Goal: Register for event/course

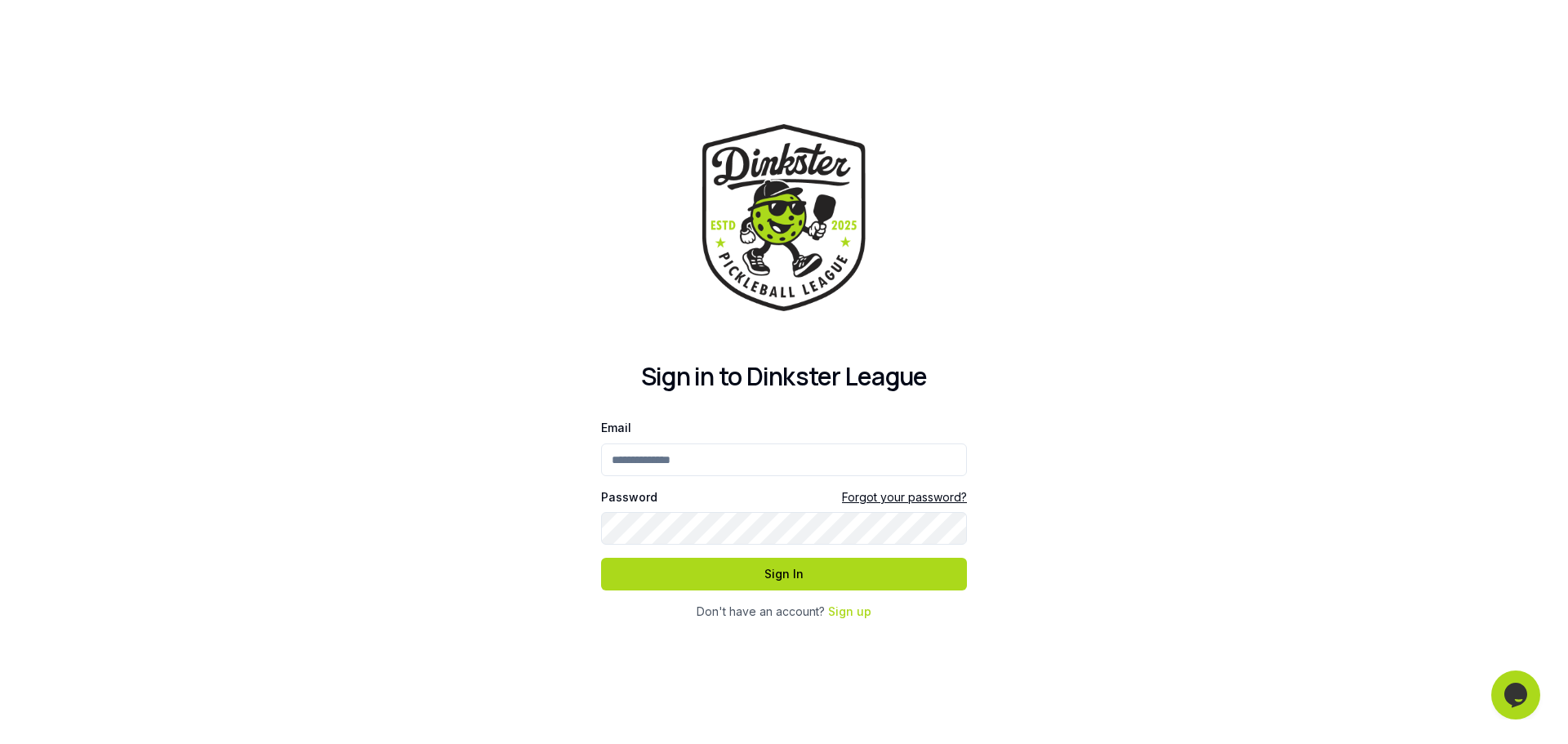
type input "**********"
click at [745, 572] on button "Sign In" at bounding box center [784, 574] width 366 height 33
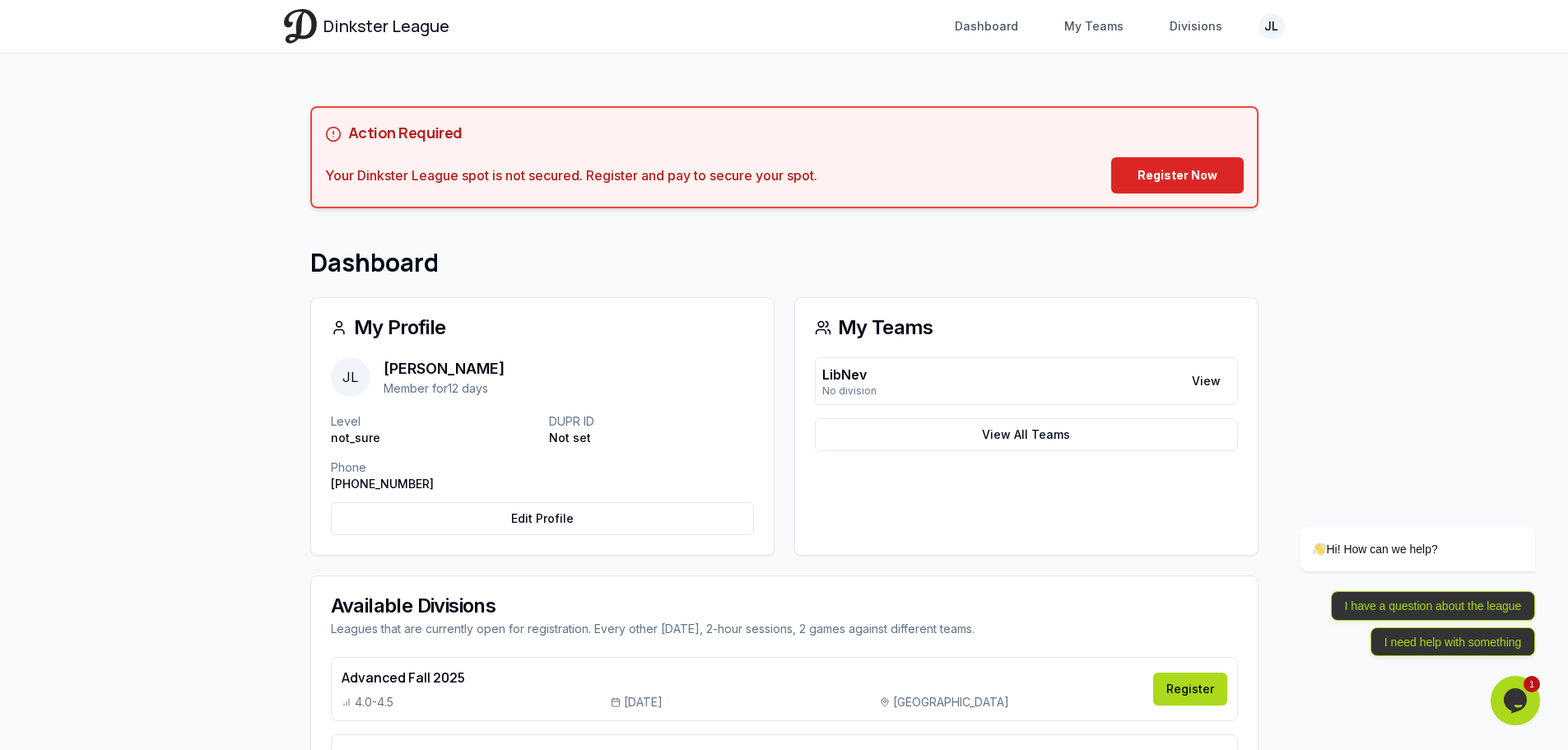
click at [572, 177] on div "Your Dinkster League spot is not secured. Register and pay to secure your spot." at bounding box center [571, 175] width 493 height 20
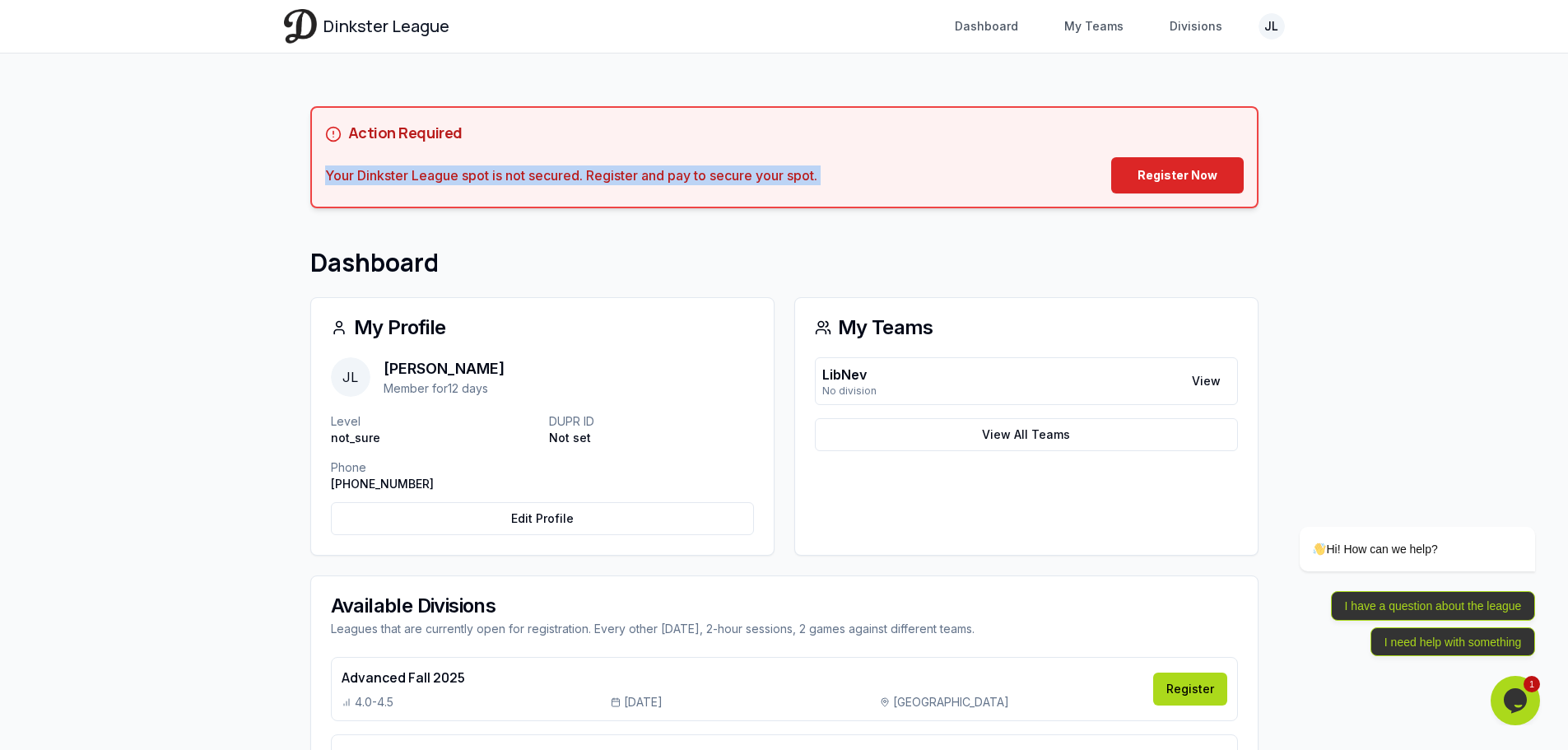
click at [572, 177] on div "Your Dinkster League spot is not secured. Register and pay to secure your spot." at bounding box center [571, 175] width 493 height 20
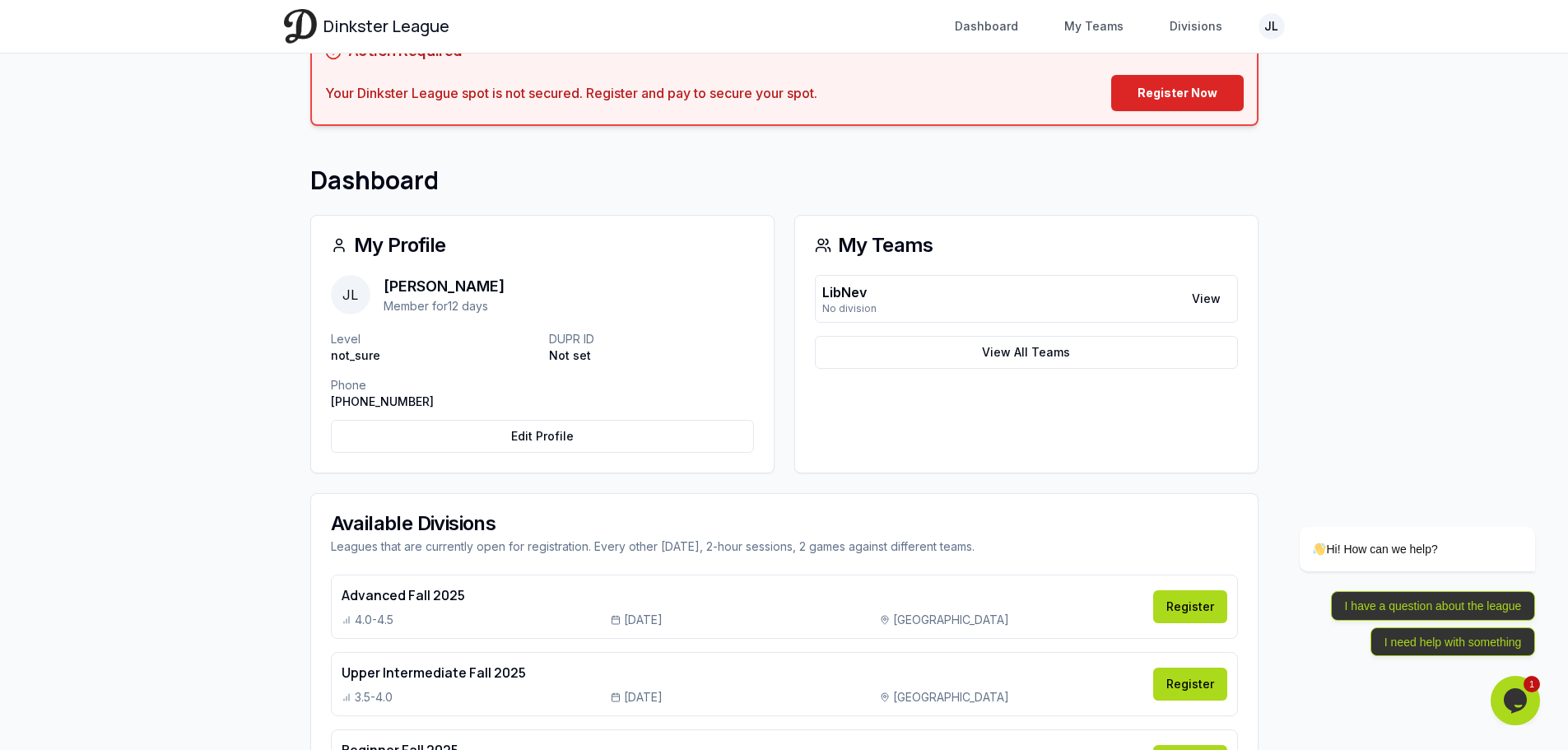
click at [722, 607] on div "Advanced Fall 2025 4.0-4.5 [DATE] [GEOGRAPHIC_DATA]" at bounding box center [742, 607] width 801 height 43
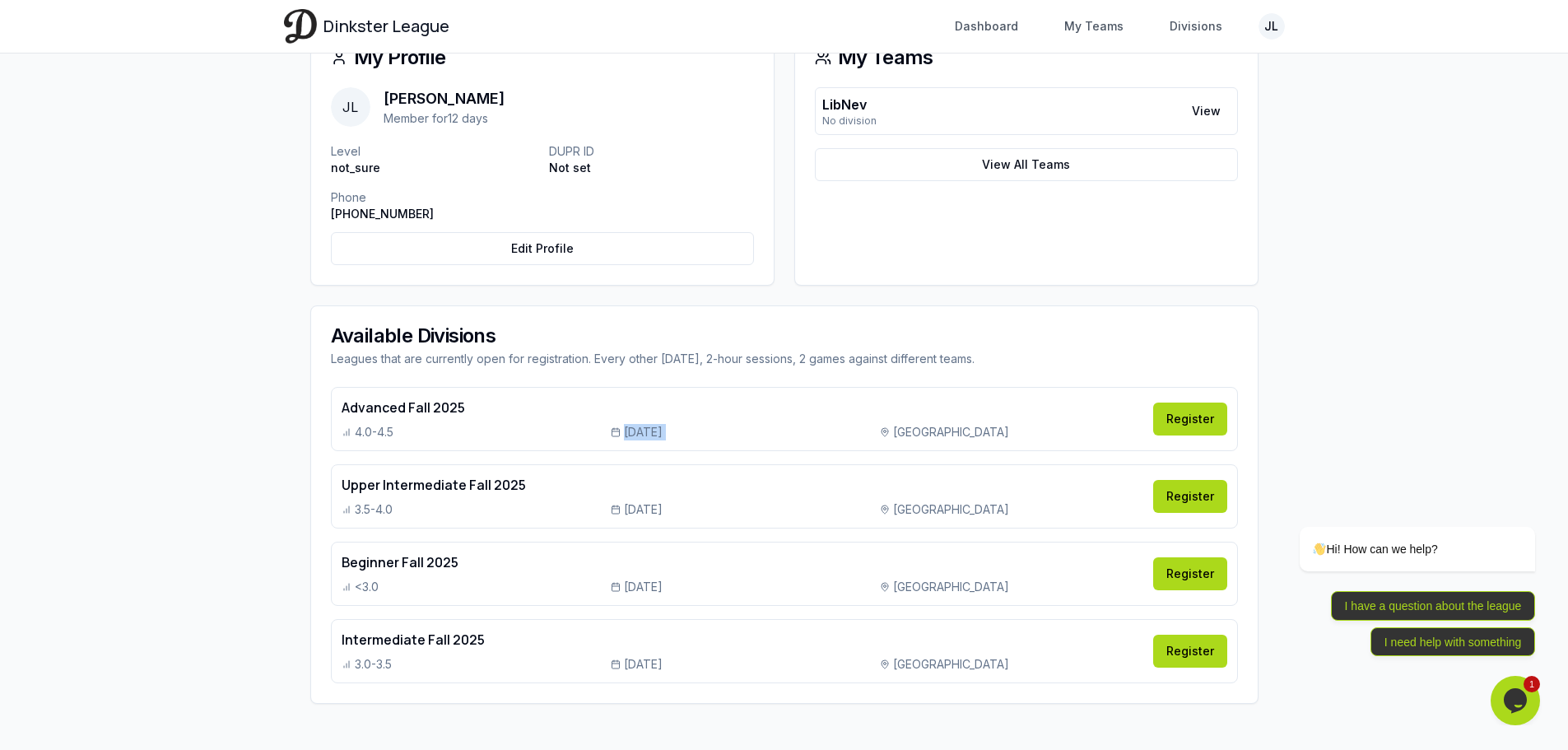
scroll to position [277, 0]
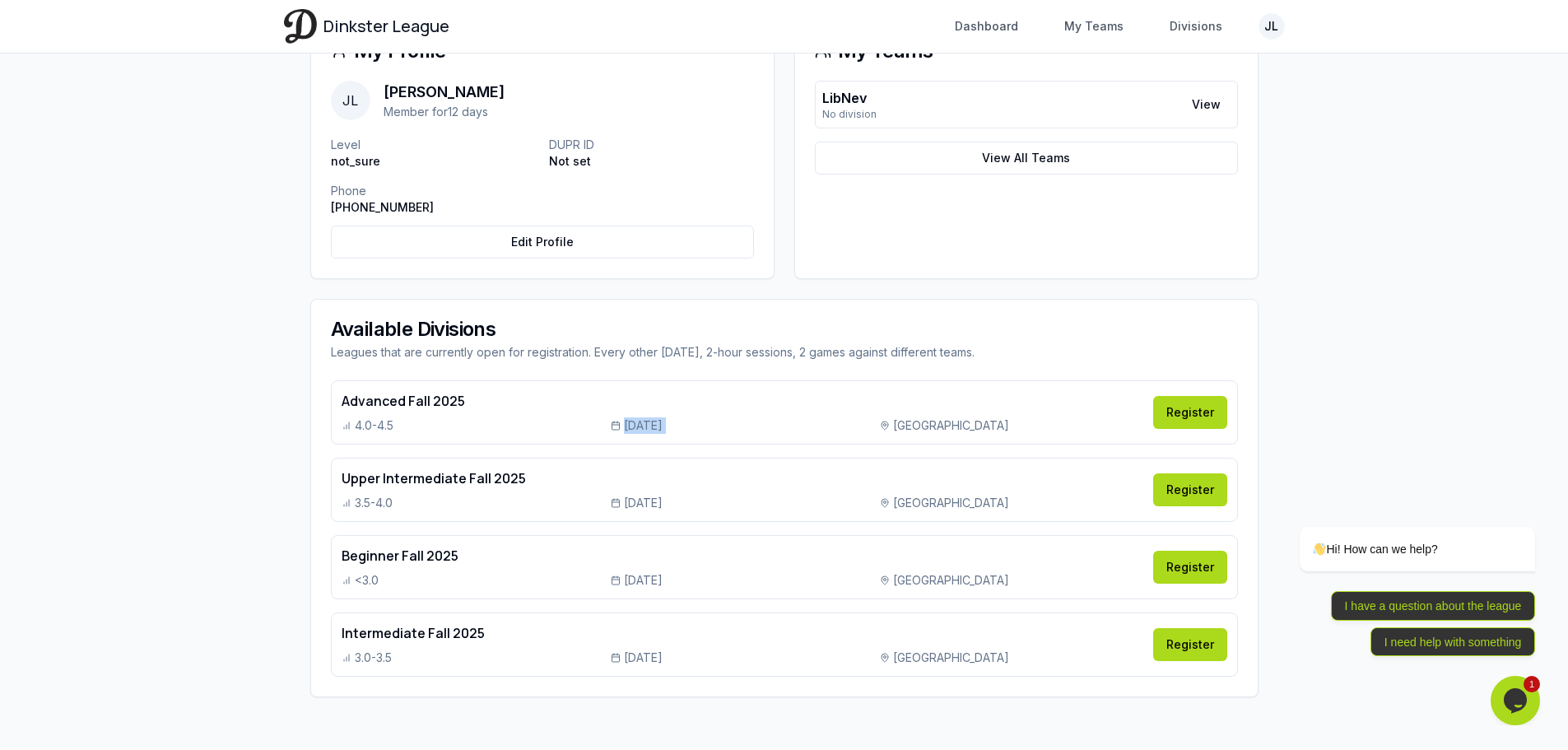
drag, startPoint x: 707, startPoint y: 654, endPoint x: 593, endPoint y: 512, distance: 182.1
click at [593, 512] on div "Advanced Fall 2025 4.0-4.5 [DATE] [GEOGRAPHIC_DATA] [GEOGRAPHIC_DATA] Register …" at bounding box center [784, 538] width 947 height 316
click at [593, 512] on div "Upper Intermediate Fall 2025 3.5-4.0 [DATE] [GEOGRAPHIC_DATA] [GEOGRAPHIC_DATA]…" at bounding box center [784, 490] width 907 height 64
click at [407, 559] on h4 "Beginner Fall 2025" at bounding box center [742, 556] width 801 height 20
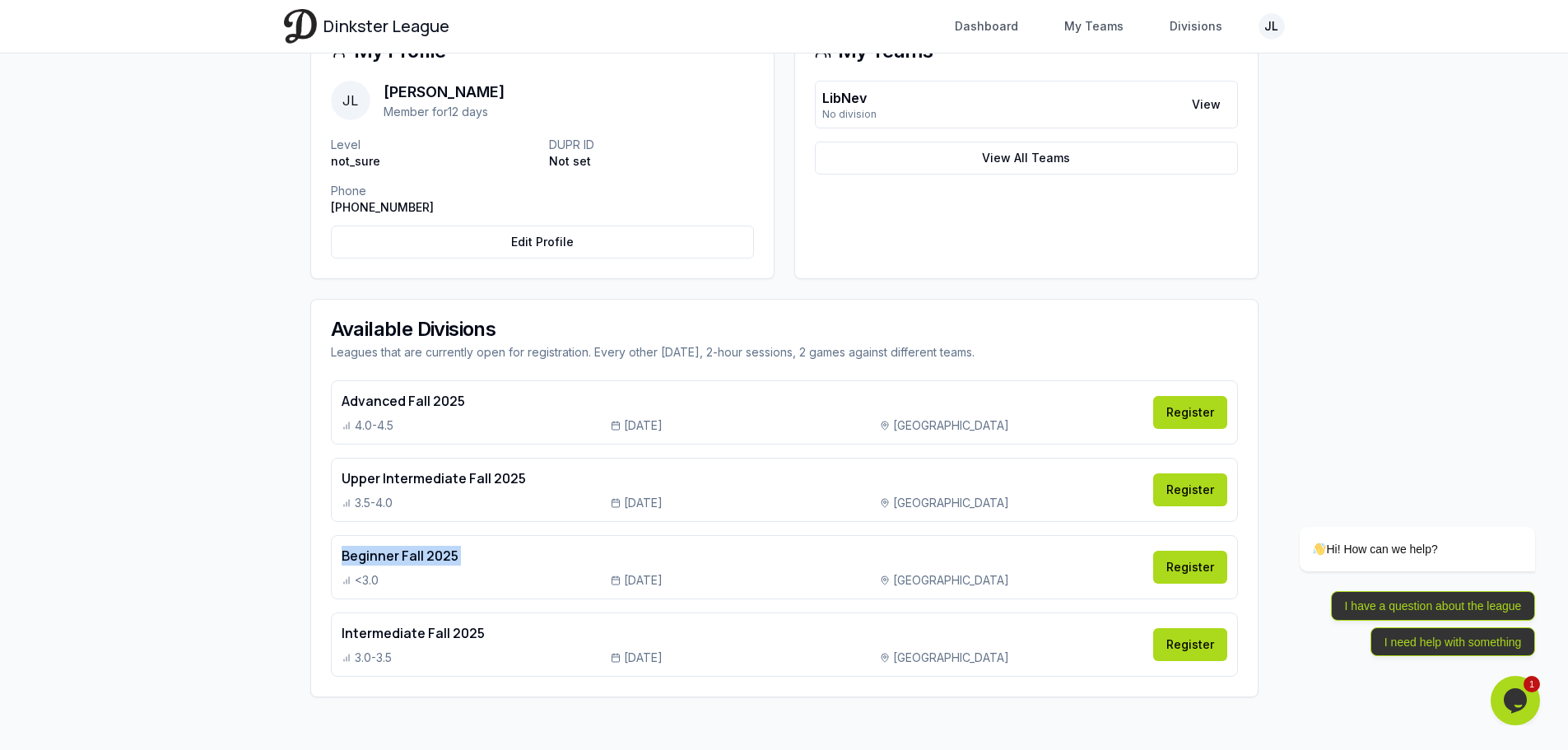
click at [407, 559] on h4 "Beginner Fall 2025" at bounding box center [742, 556] width 801 height 20
click at [413, 562] on h4 "Beginner Fall 2025" at bounding box center [742, 556] width 801 height 20
click at [462, 581] on div "<3.0" at bounding box center [473, 581] width 263 height 17
click at [1191, 559] on link "Register" at bounding box center [1190, 567] width 74 height 33
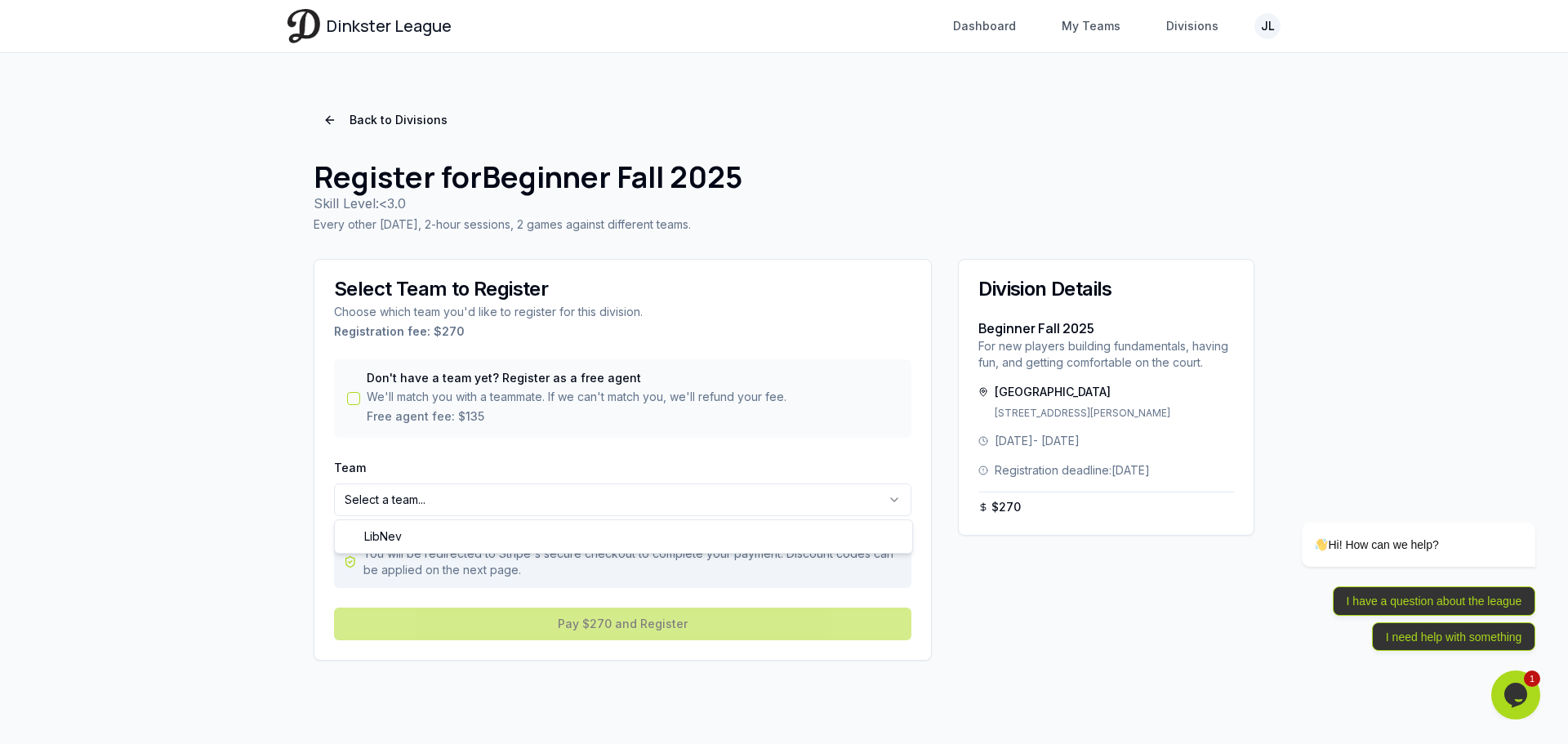
click at [882, 500] on html "Dinkster League Dashboard My Teams Divisions JL Toggle navigation menu Dashboar…" at bounding box center [784, 372] width 1568 height 744
select select "**********"
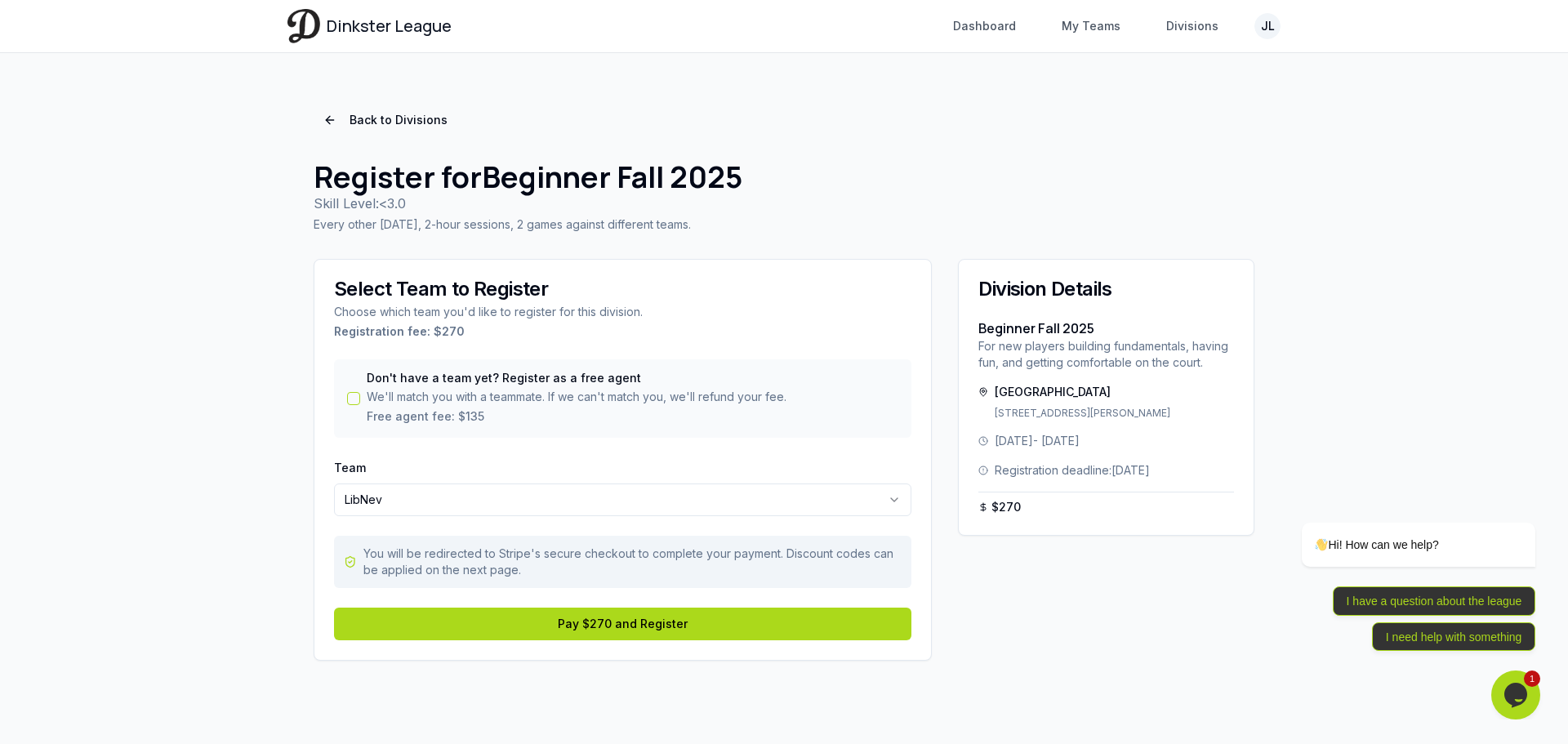
click at [277, 546] on main "Back to Divisions Register for Beginner Fall 2025 Skill Level: <3.0 Every other…" at bounding box center [784, 383] width 1046 height 660
click at [1034, 584] on div "Division Details Beginner Fall 2025 For new players building fundamentals, havi…" at bounding box center [1106, 460] width 296 height 402
click at [434, 230] on p "Every other [DATE], 2-hour sessions, 2 games against different teams." at bounding box center [784, 224] width 941 height 17
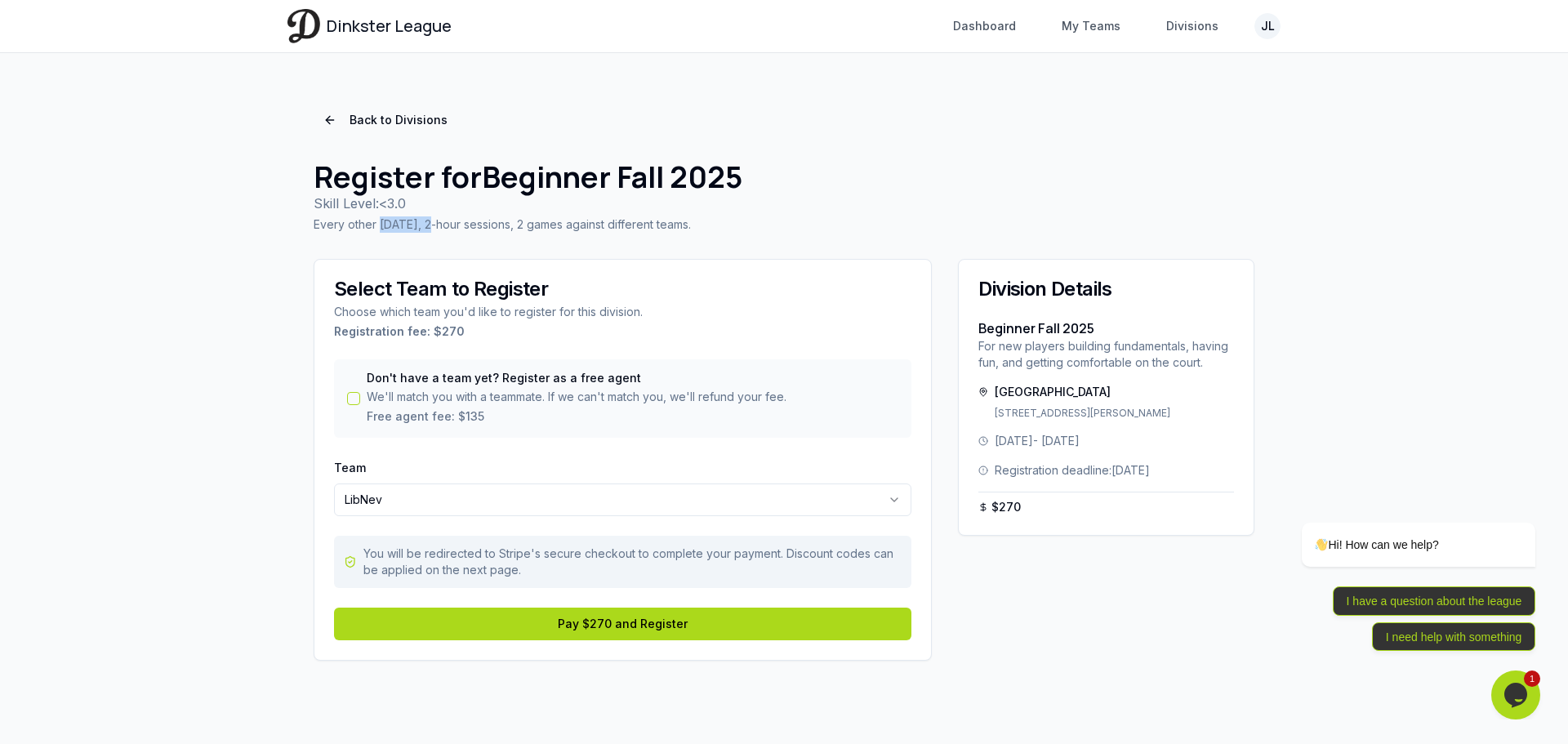
click at [434, 230] on p "Every other [DATE], 2-hour sessions, 2 games against different teams." at bounding box center [784, 224] width 941 height 17
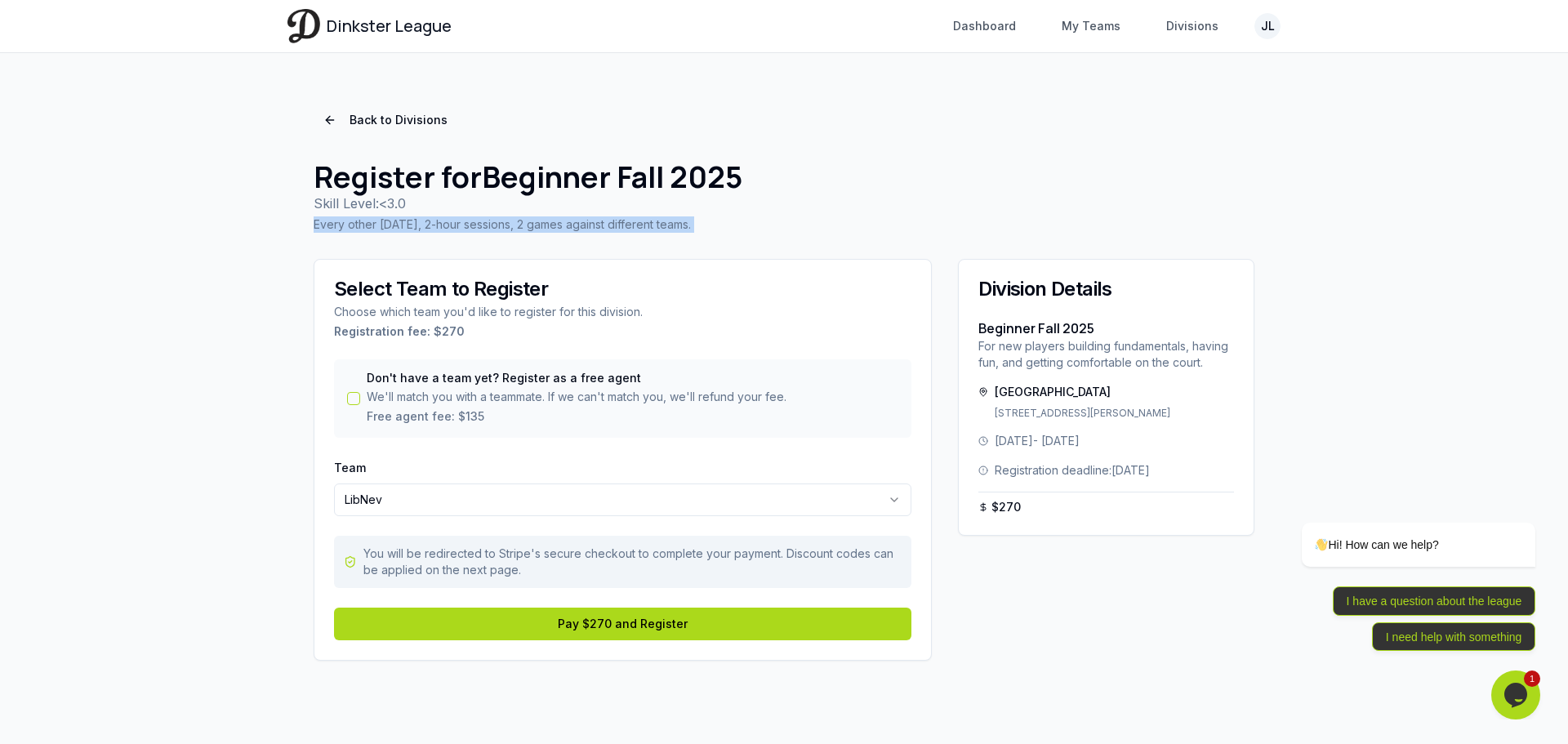
click at [434, 230] on p "Every other [DATE], 2-hour sessions, 2 games against different teams." at bounding box center [784, 224] width 941 height 17
click at [328, 127] on link "Back to Divisions" at bounding box center [385, 120] width 143 height 30
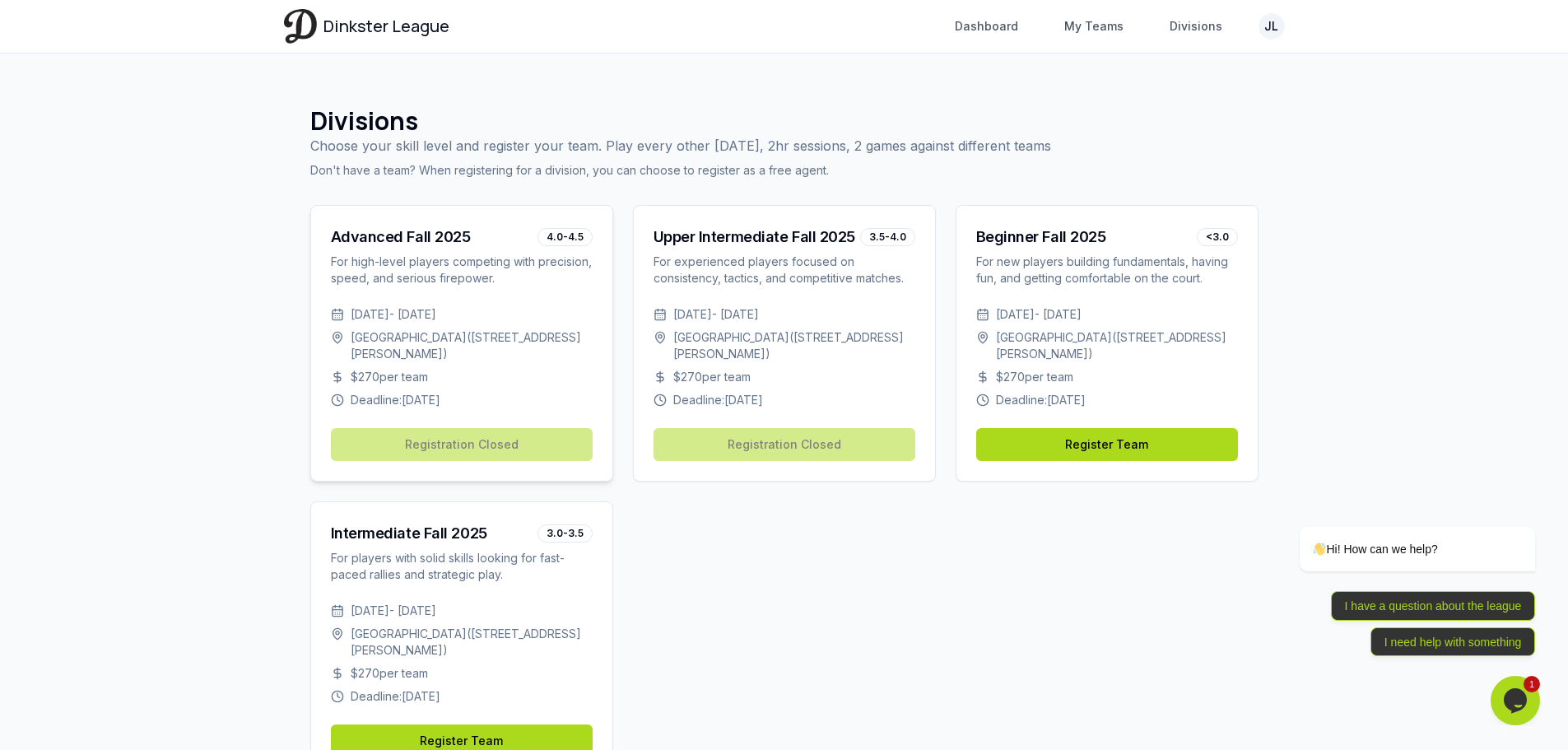
click at [417, 234] on div "Advanced Fall 2025" at bounding box center [401, 237] width 140 height 23
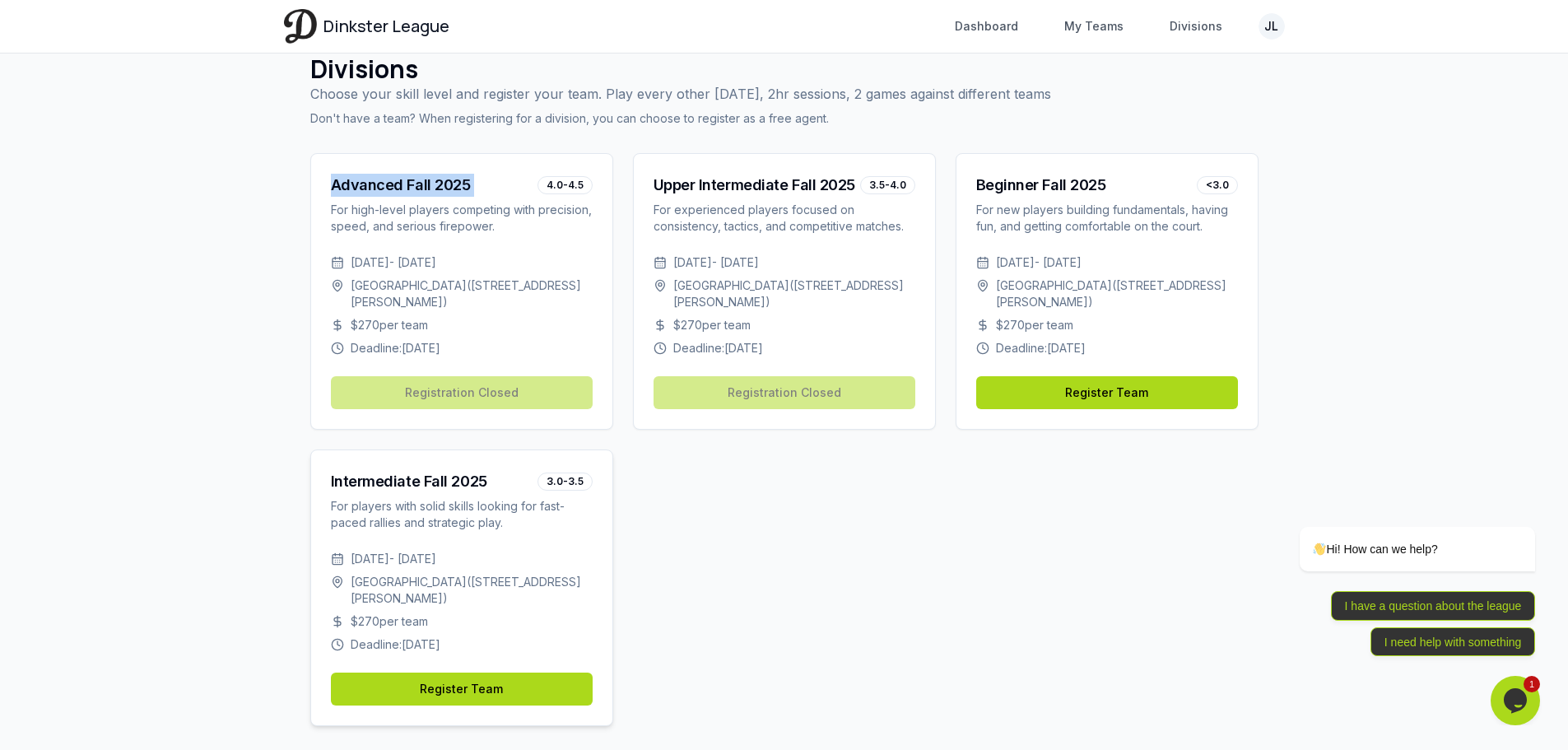
scroll to position [81, 0]
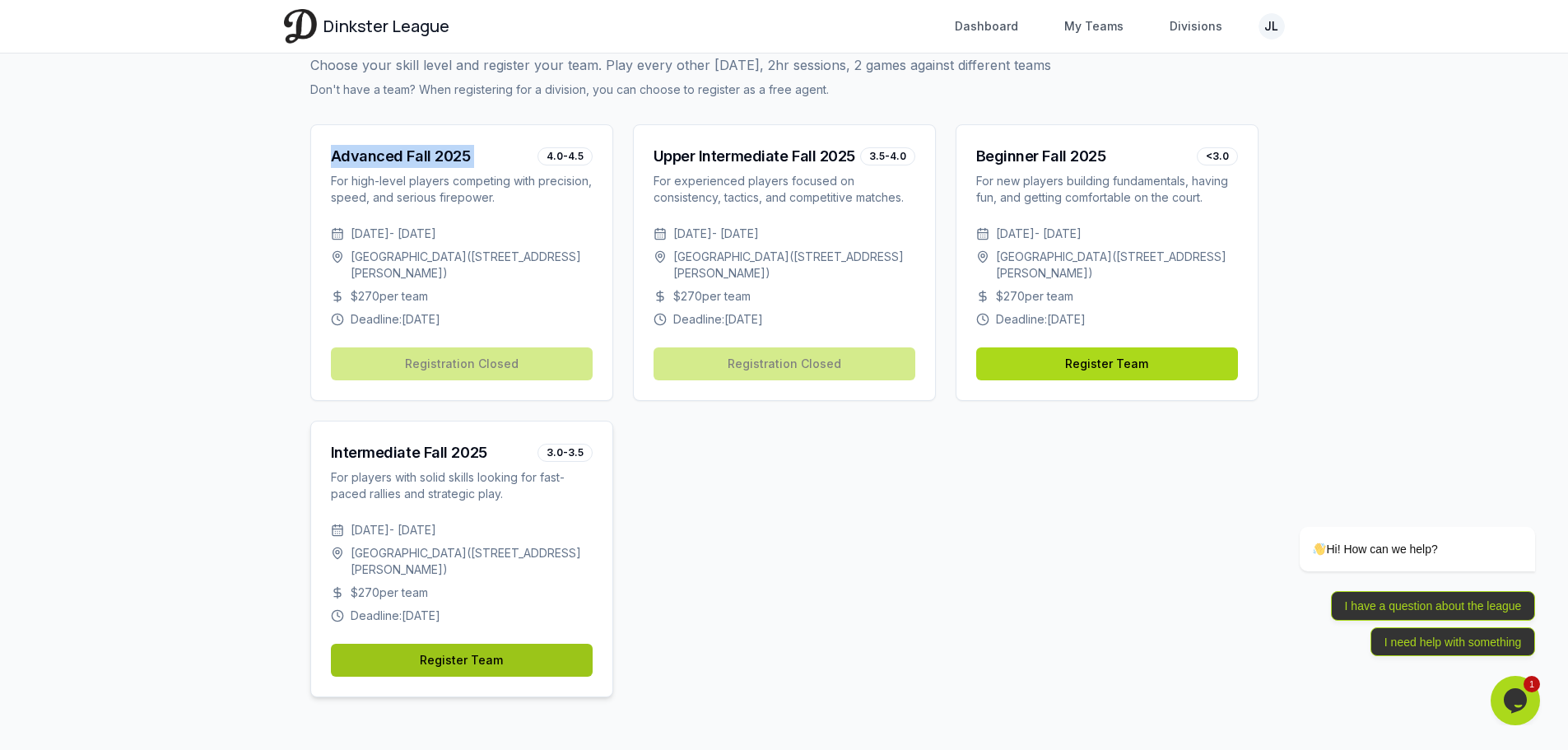
click at [451, 665] on link "Register Team" at bounding box center [462, 660] width 262 height 33
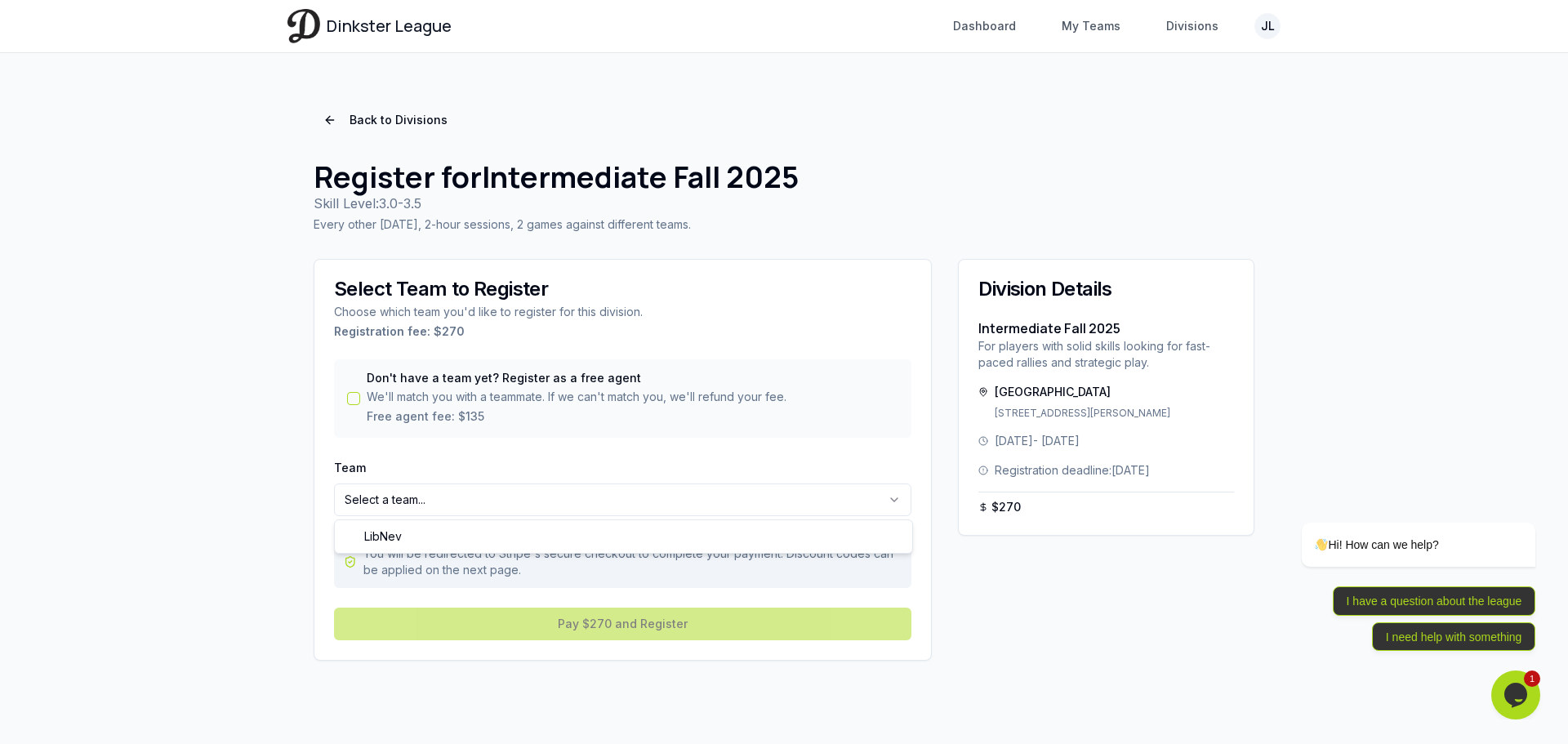
click at [458, 502] on html "Dinkster League Dashboard My Teams Divisions JL Toggle navigation menu Dashboar…" at bounding box center [784, 372] width 1568 height 744
select select "**********"
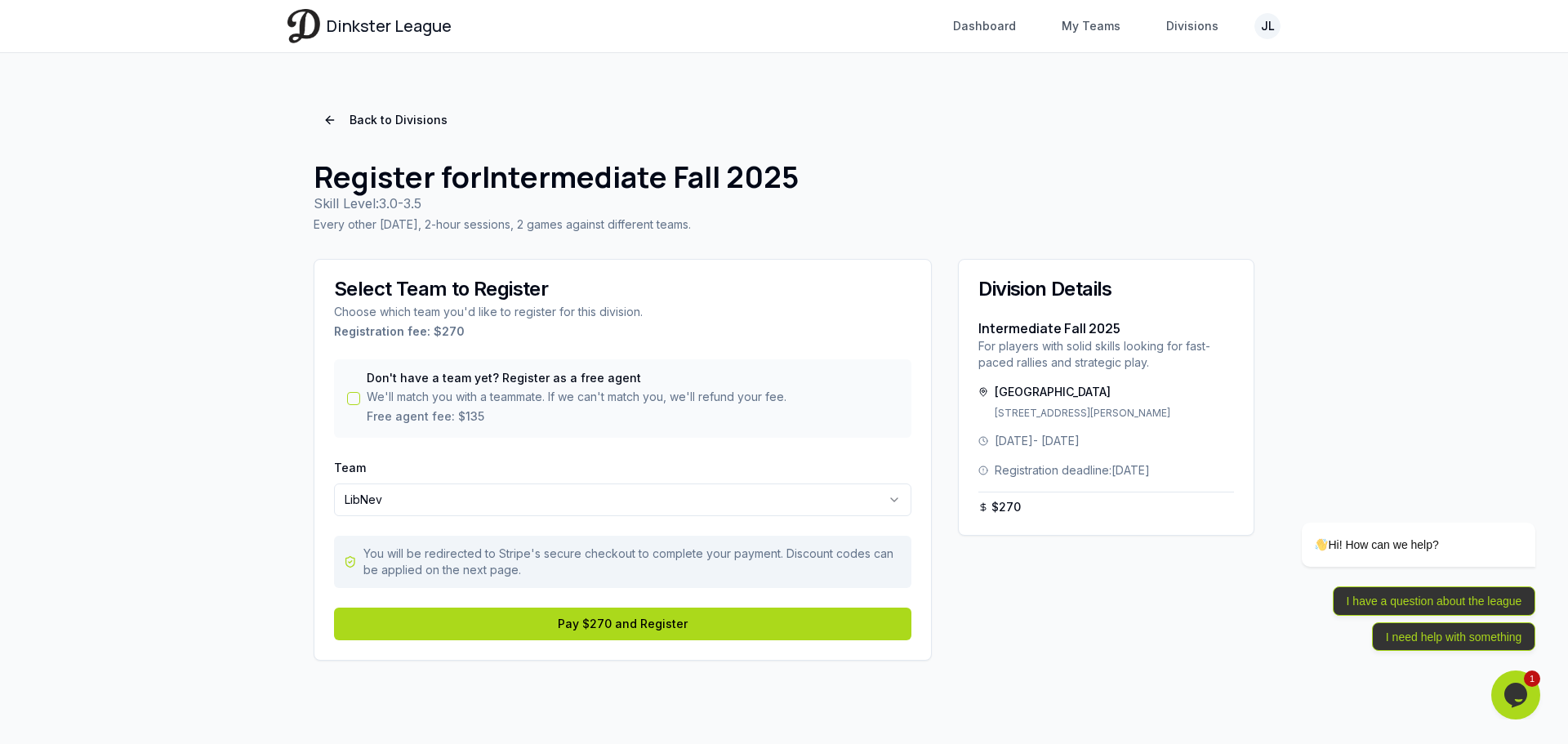
click at [464, 227] on p "Every other [DATE], 2-hour sessions, 2 games against different teams." at bounding box center [784, 224] width 941 height 17
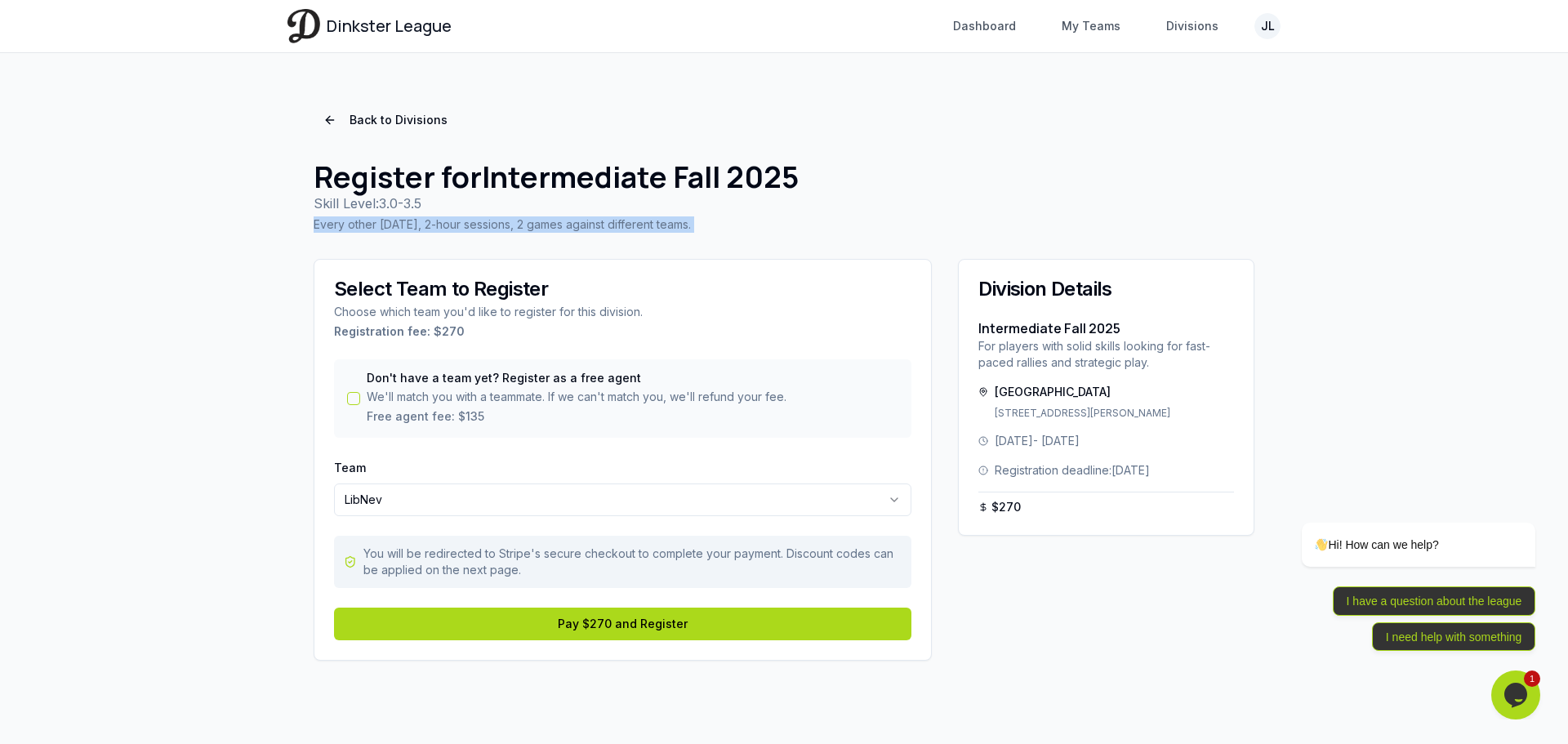
click at [464, 227] on p "Every other [DATE], 2-hour sessions, 2 games against different teams." at bounding box center [784, 224] width 941 height 17
click at [441, 225] on p "Every other [DATE], 2-hour sessions, 2 games against different teams." at bounding box center [784, 224] width 941 height 17
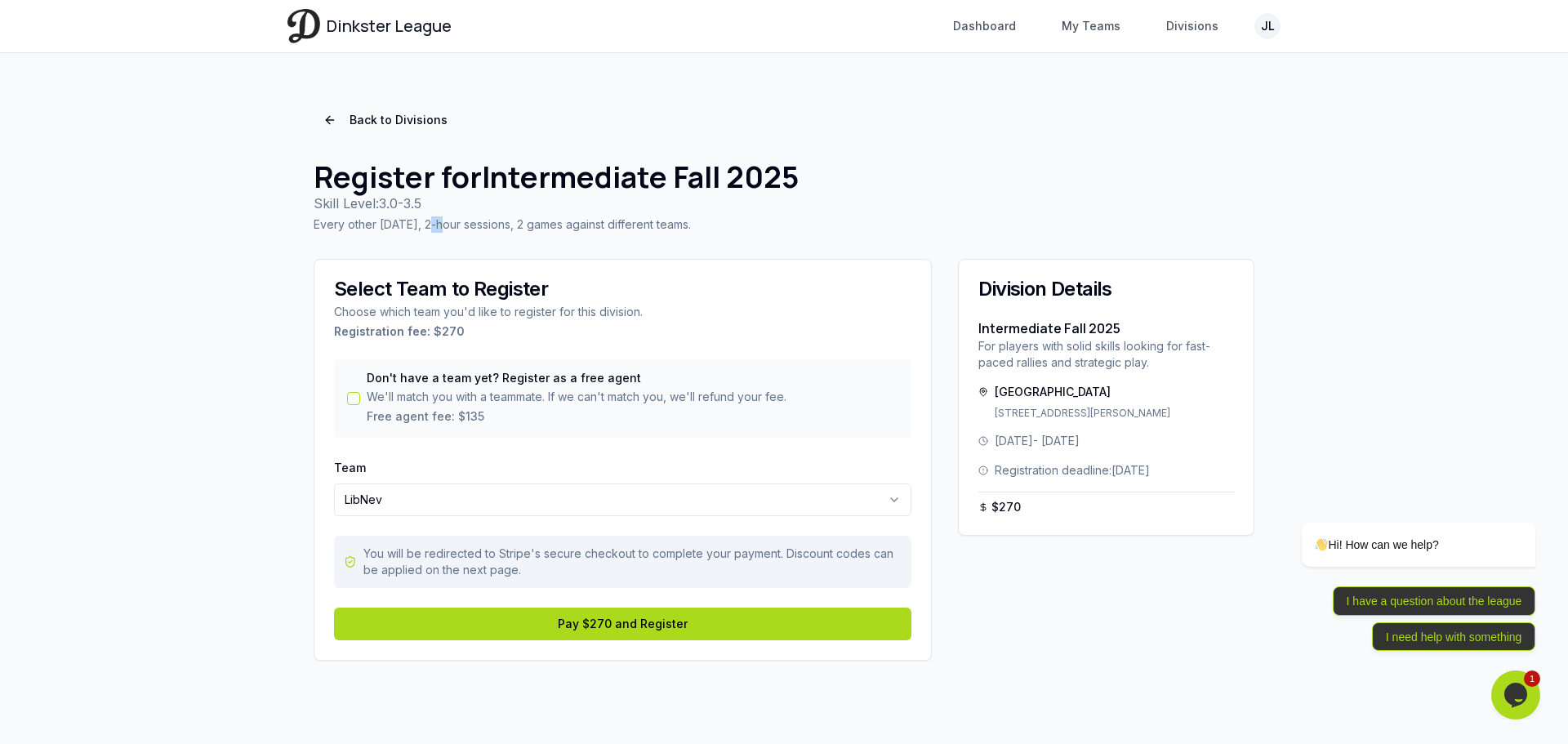
click at [441, 225] on p "Every other [DATE], 2-hour sessions, 2 games against different teams." at bounding box center [784, 224] width 941 height 17
click at [1229, 604] on div "Division Details Intermediate Fall 2025 For players with solid skills looking f…" at bounding box center [1106, 460] width 296 height 402
click at [746, 181] on h1 "Register for Intermediate Fall 2025" at bounding box center [784, 177] width 941 height 33
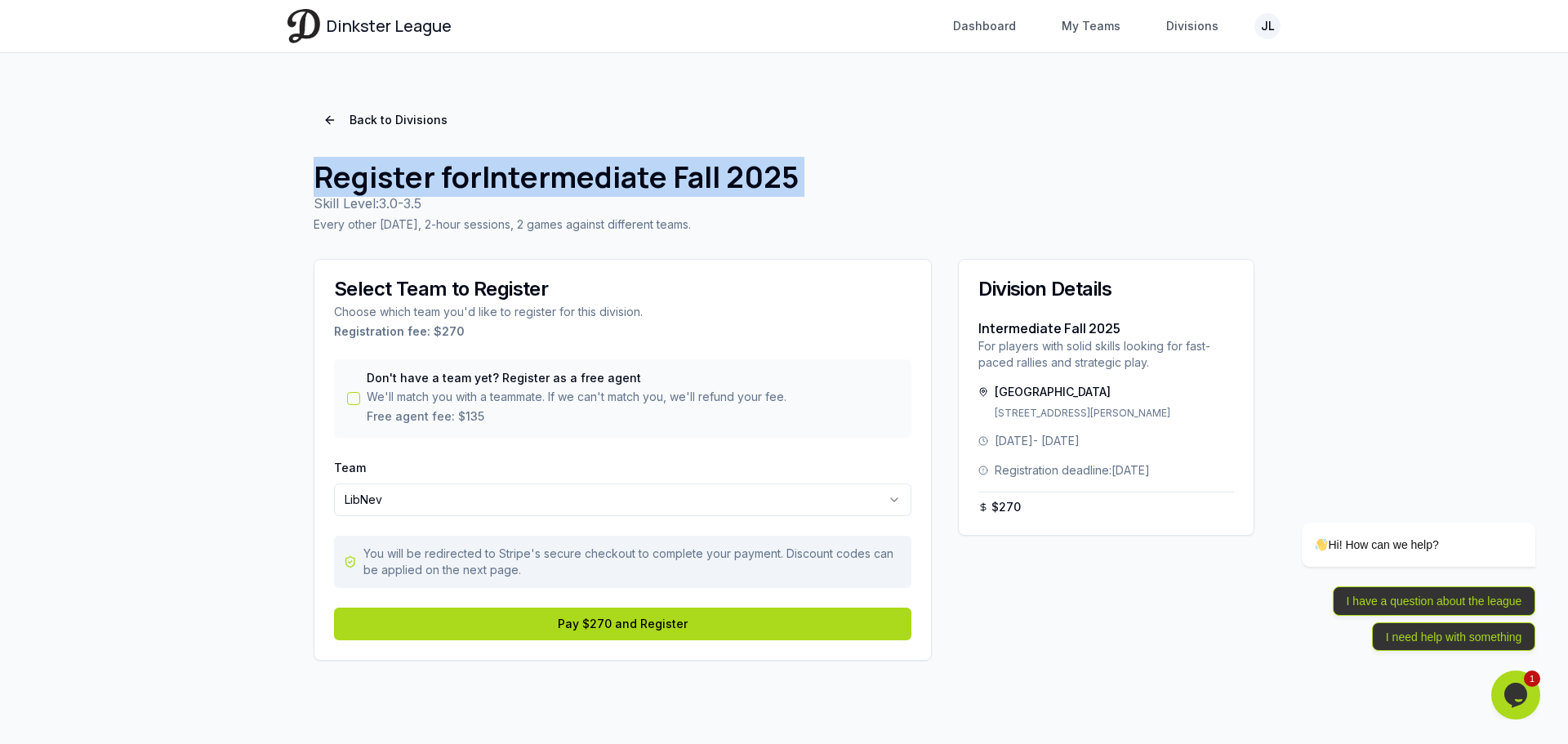
click at [746, 181] on h1 "Register for Intermediate Fall 2025" at bounding box center [784, 177] width 941 height 33
